Goal: Navigation & Orientation: Find specific page/section

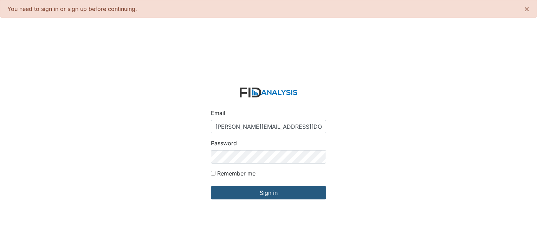
click at [278, 194] on input "Sign in" at bounding box center [268, 192] width 115 height 13
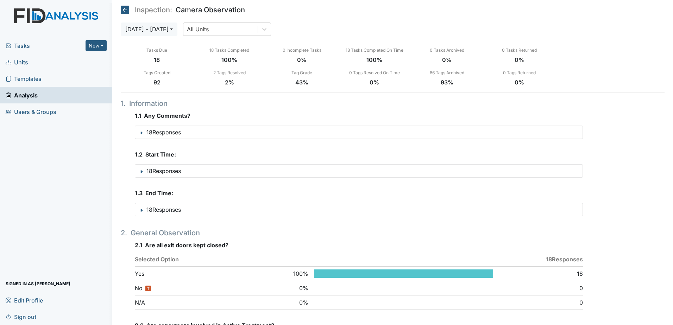
click at [22, 62] on span "Units" at bounding box center [17, 62] width 23 height 11
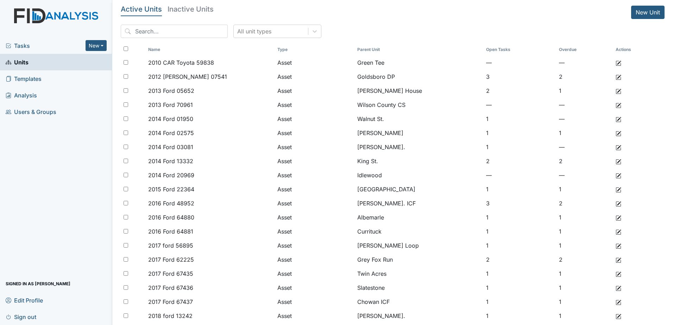
click at [34, 112] on span "Users & Groups" at bounding box center [31, 111] width 51 height 11
